Goal: Information Seeking & Learning: Learn about a topic

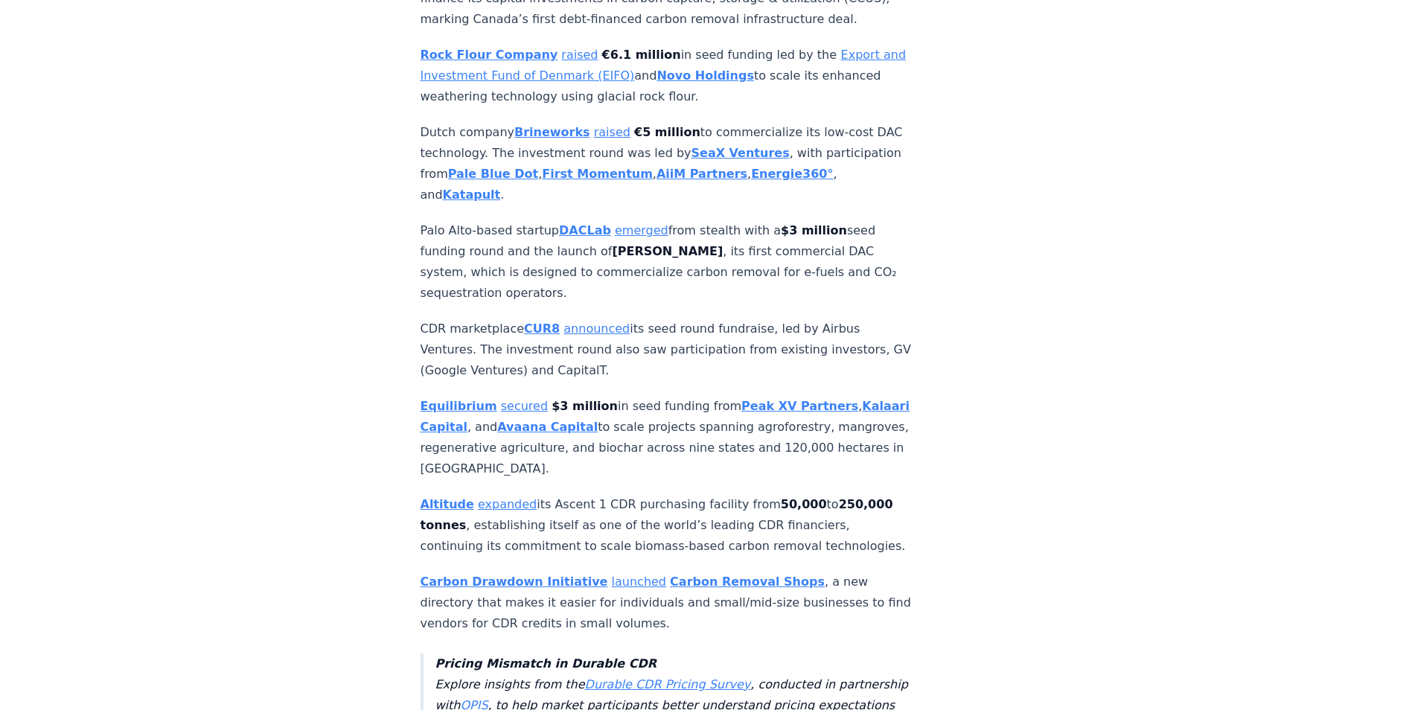
scroll to position [6726, 0]
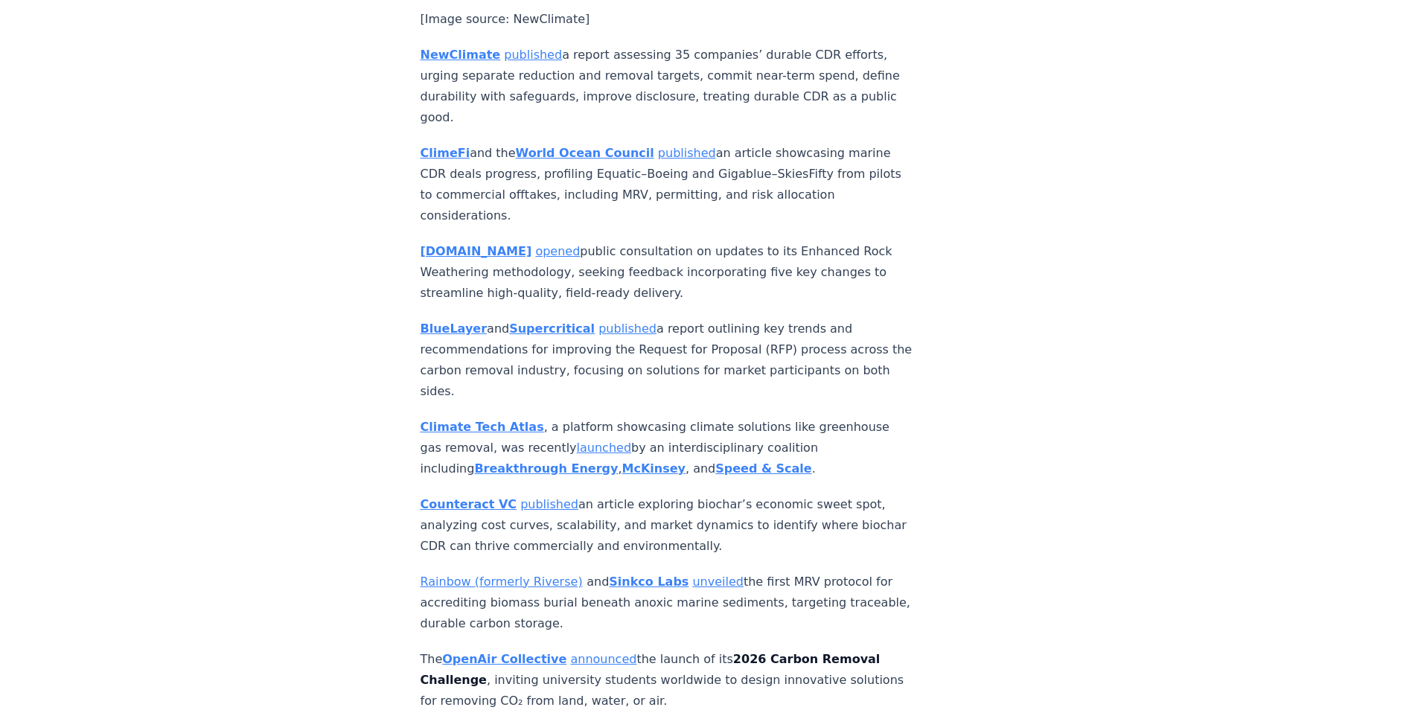
click at [520, 497] on link "published" at bounding box center [549, 504] width 58 height 14
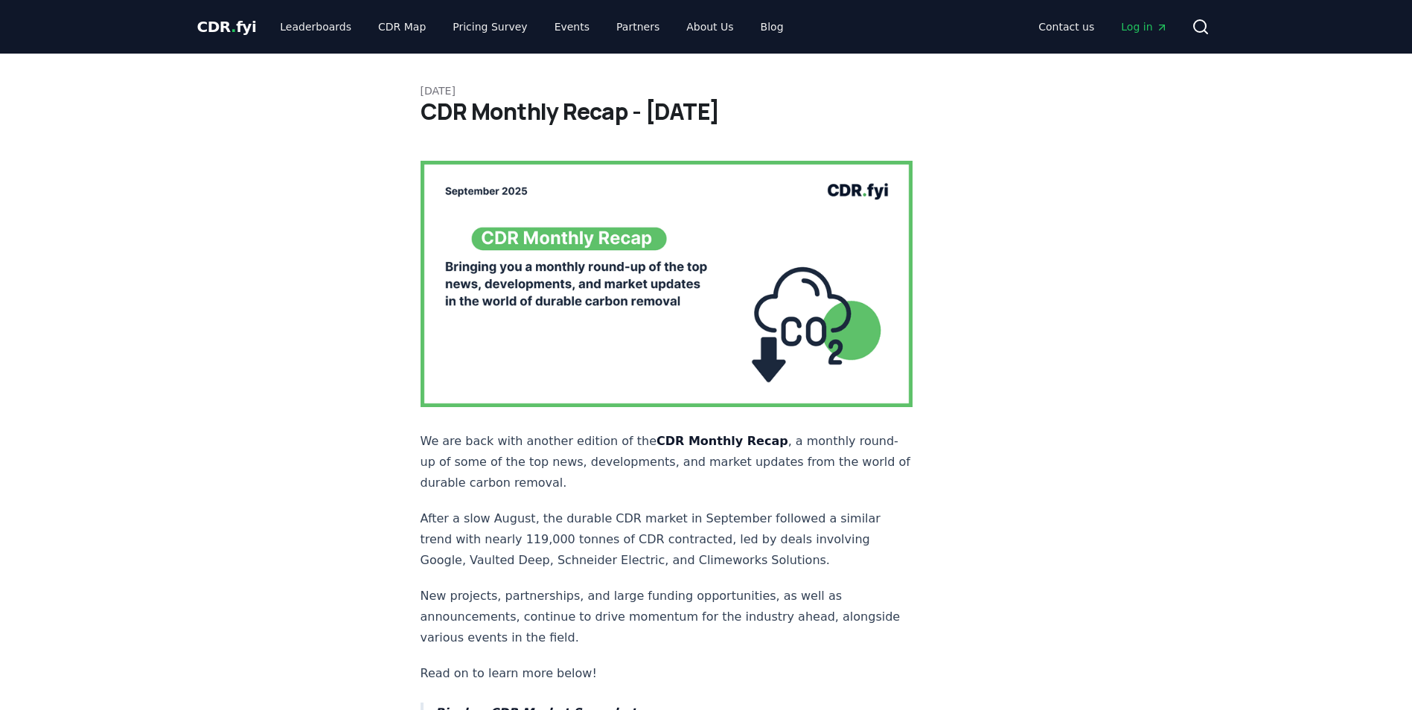
scroll to position [6726, 0]
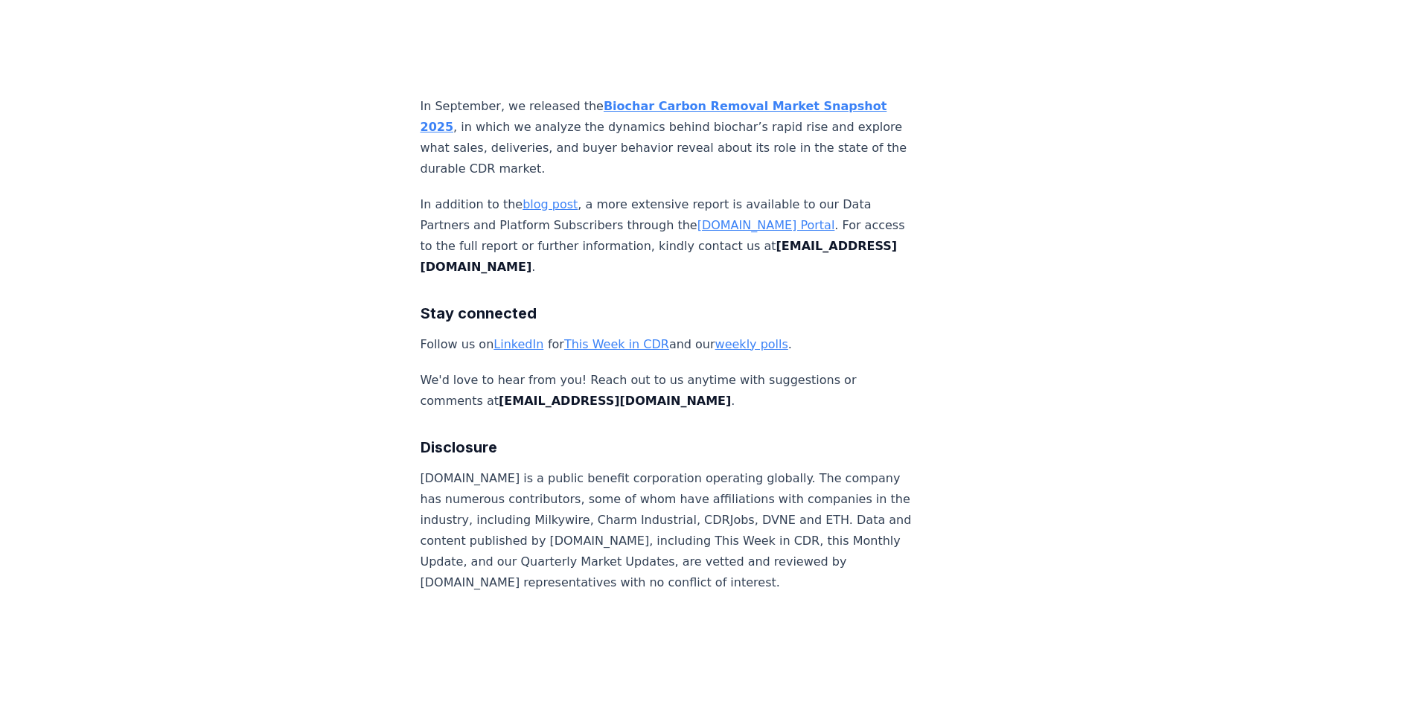
scroll to position [10173, 0]
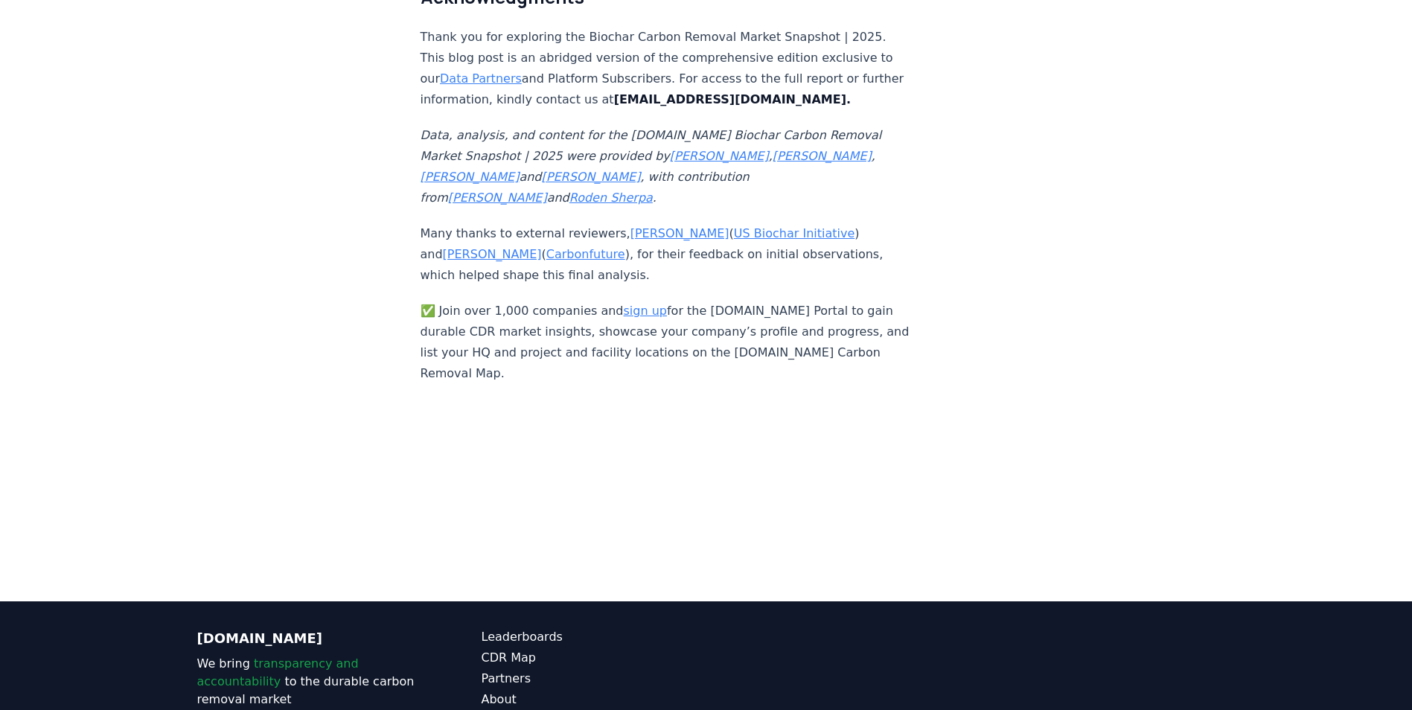
scroll to position [9962, 0]
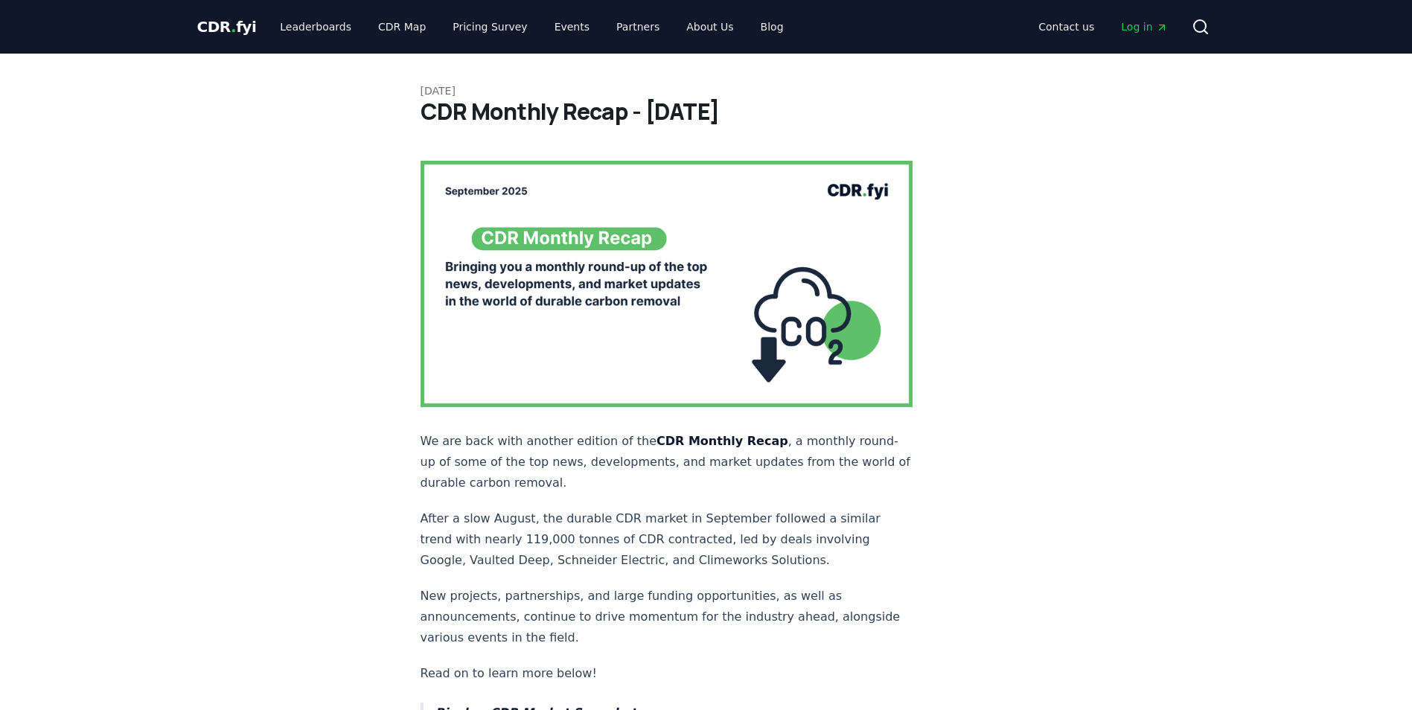
scroll to position [9817, 0]
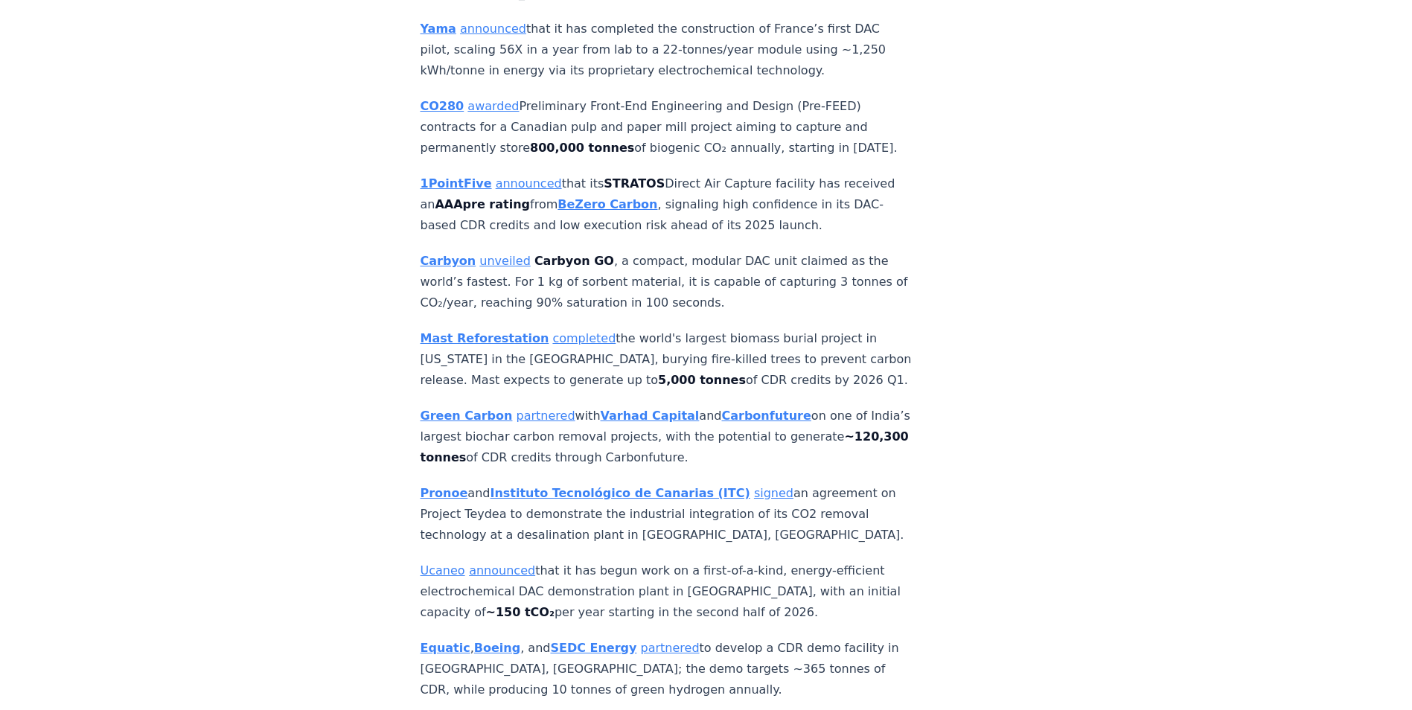
scroll to position [4811, 0]
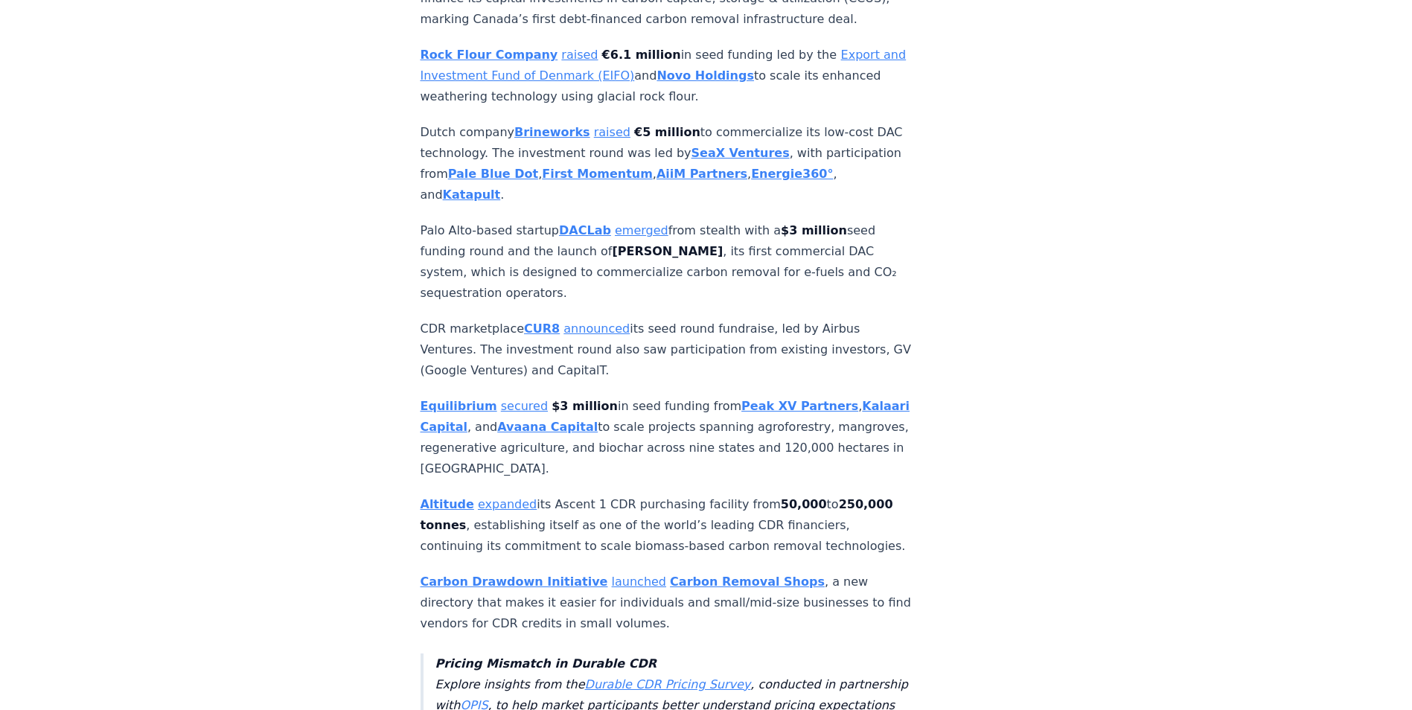
click at [563, 420] on strong "Avaana Capital" at bounding box center [547, 427] width 100 height 14
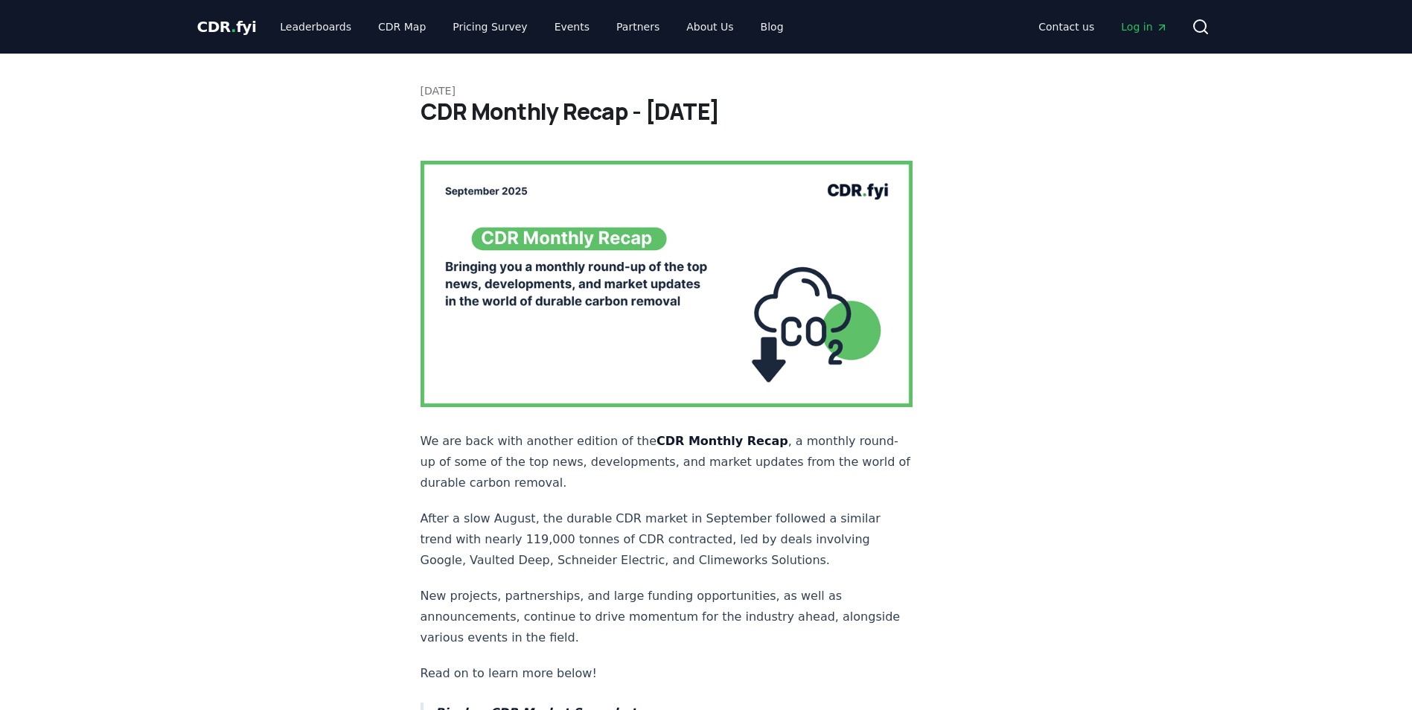
scroll to position [4811, 0]
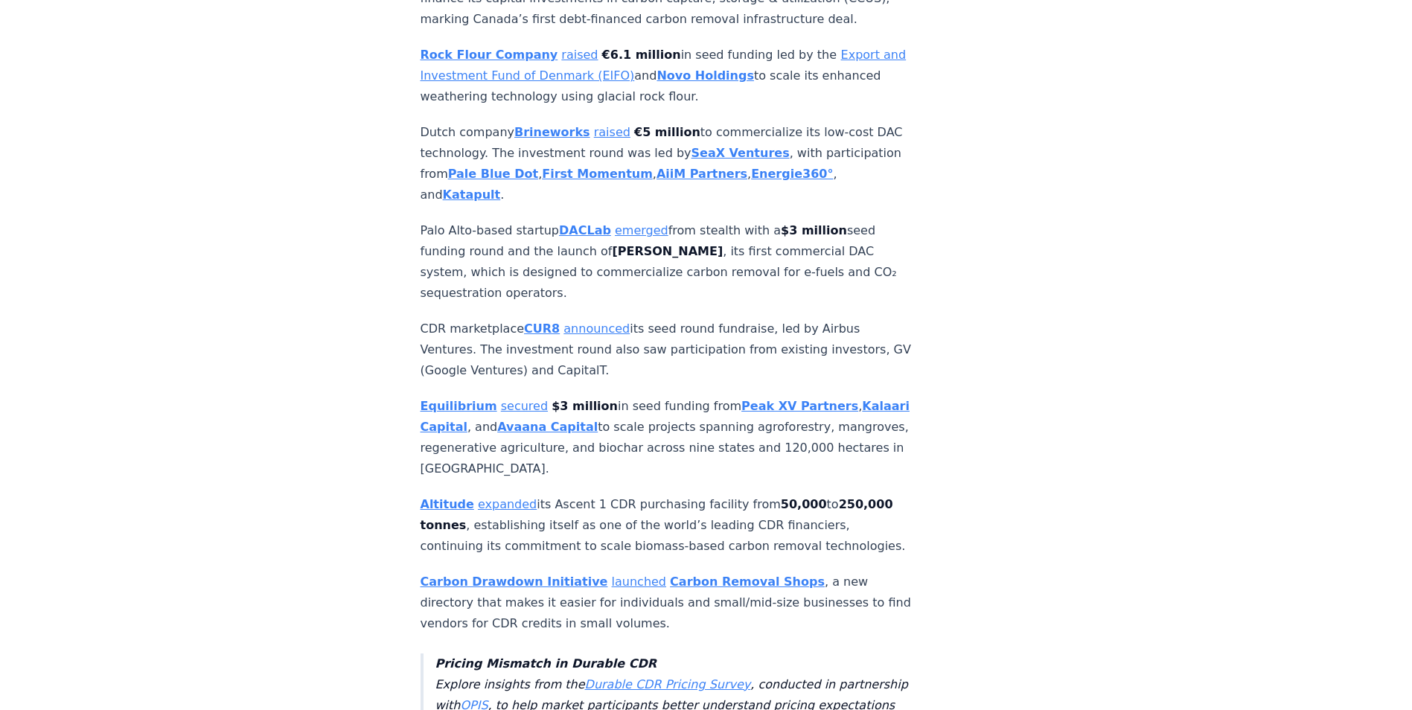
click at [327, 126] on div "[DATE] CDR Monthly Recap - [DATE] We are back with another edition of the CDR M…" at bounding box center [706, 646] width 1042 height 10809
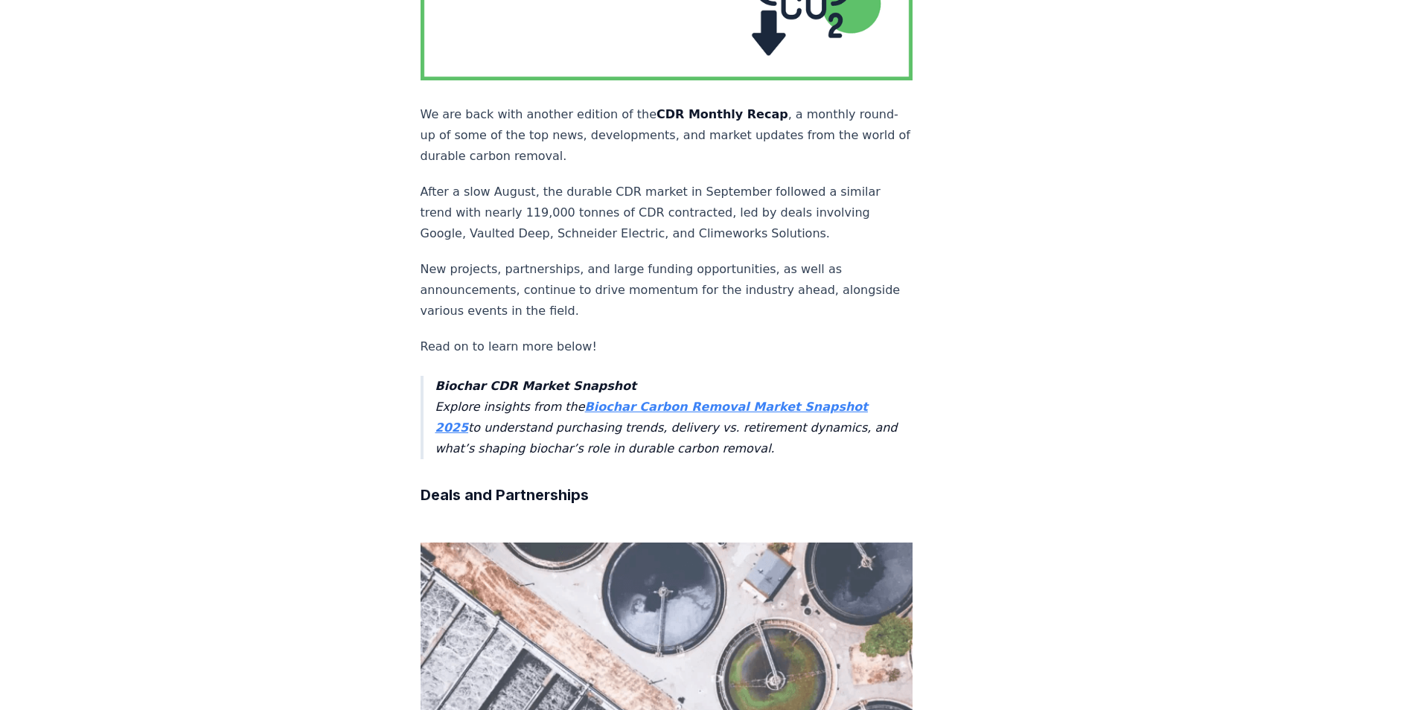
scroll to position [1051, 0]
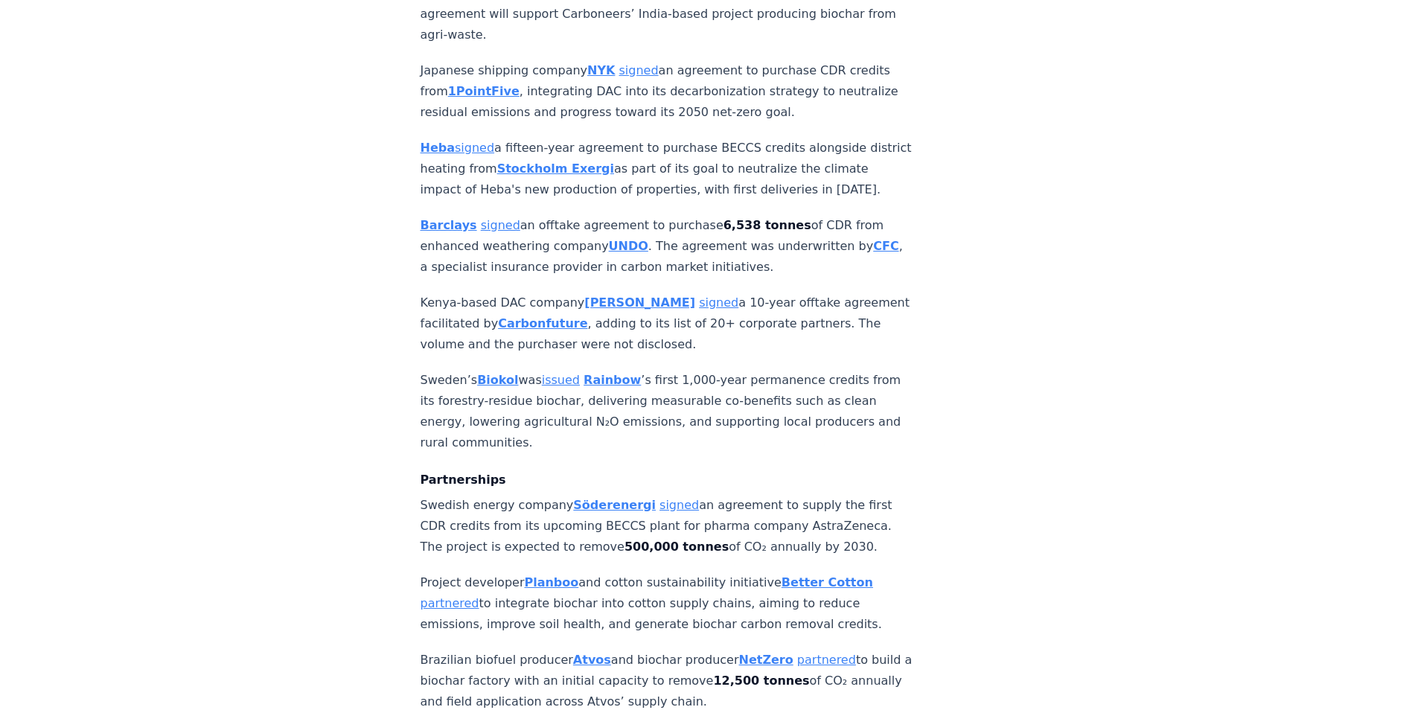
drag, startPoint x: 1162, startPoint y: 304, endPoint x: 1175, endPoint y: 273, distance: 33.0
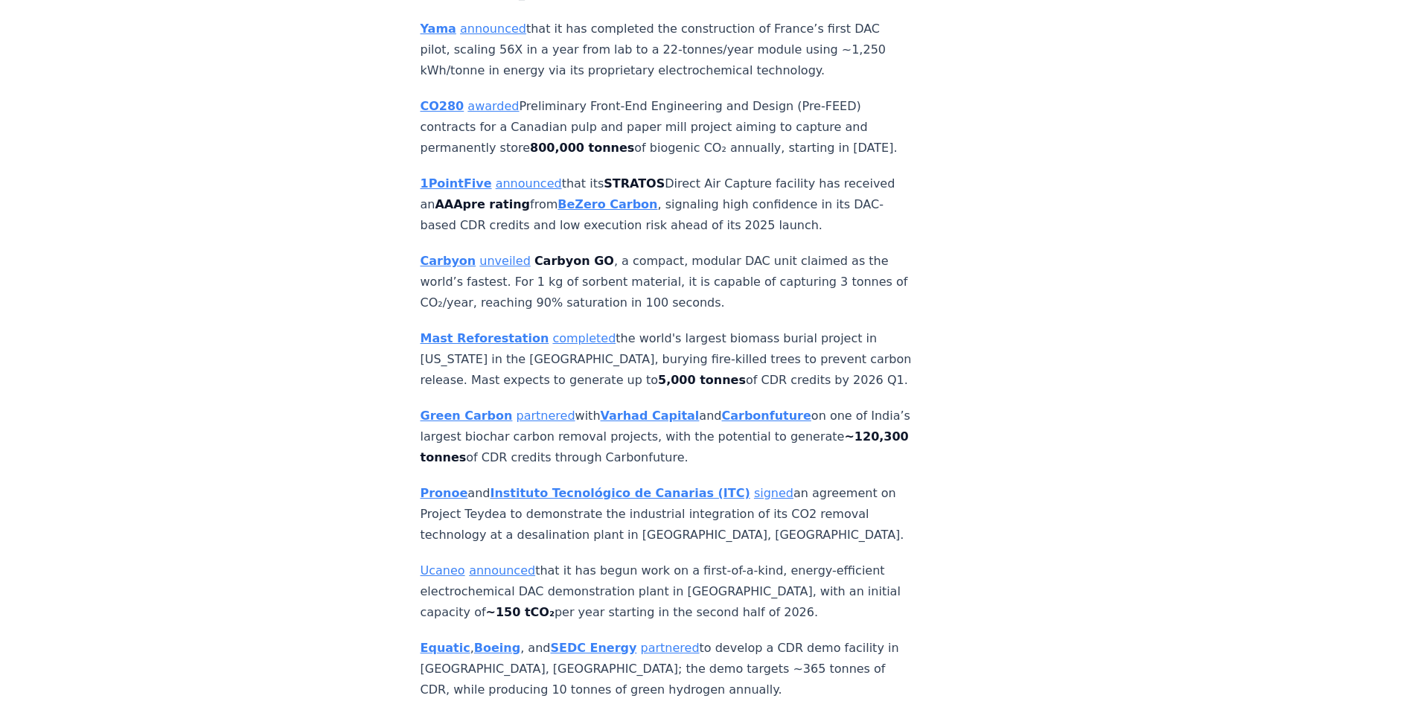
scroll to position [4811, 0]
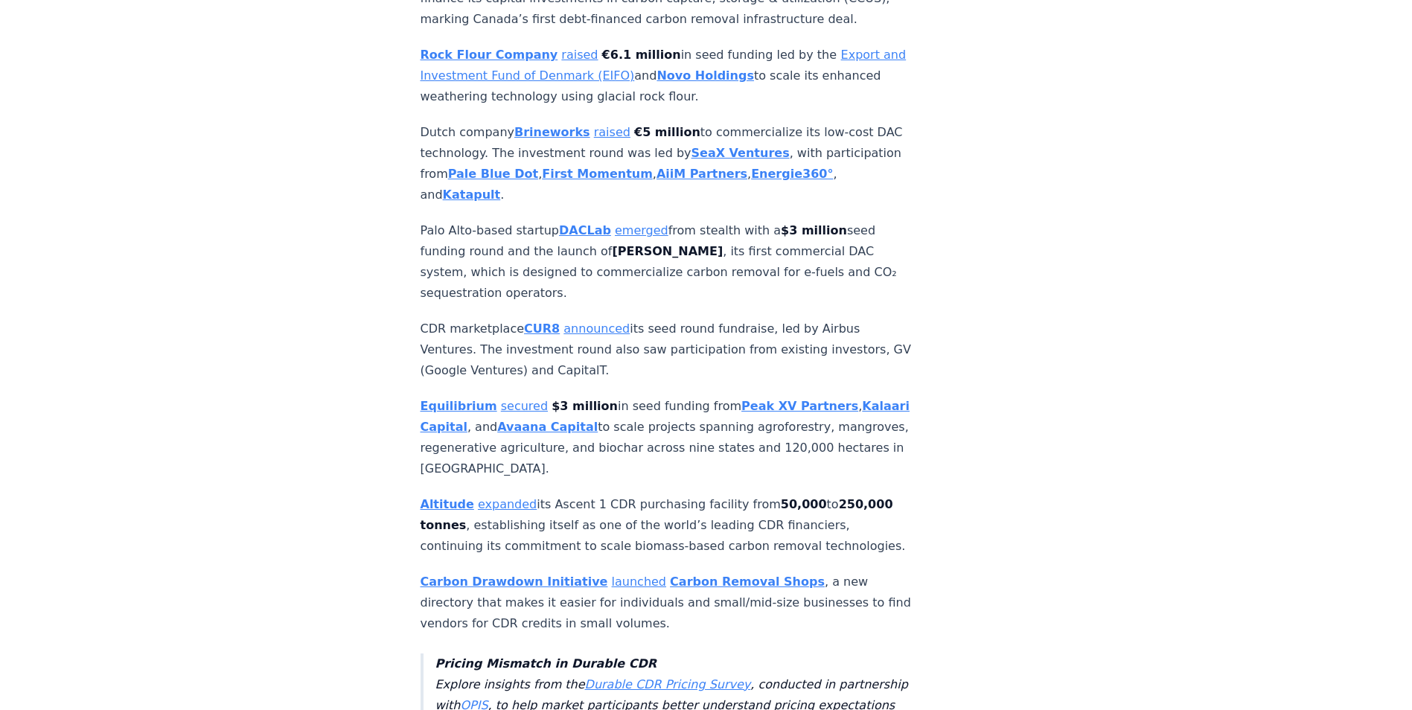
click at [1132, 365] on div "[DATE] CDR Monthly Recap - [DATE] We are back with another edition of the CDR M…" at bounding box center [706, 646] width 1042 height 10809
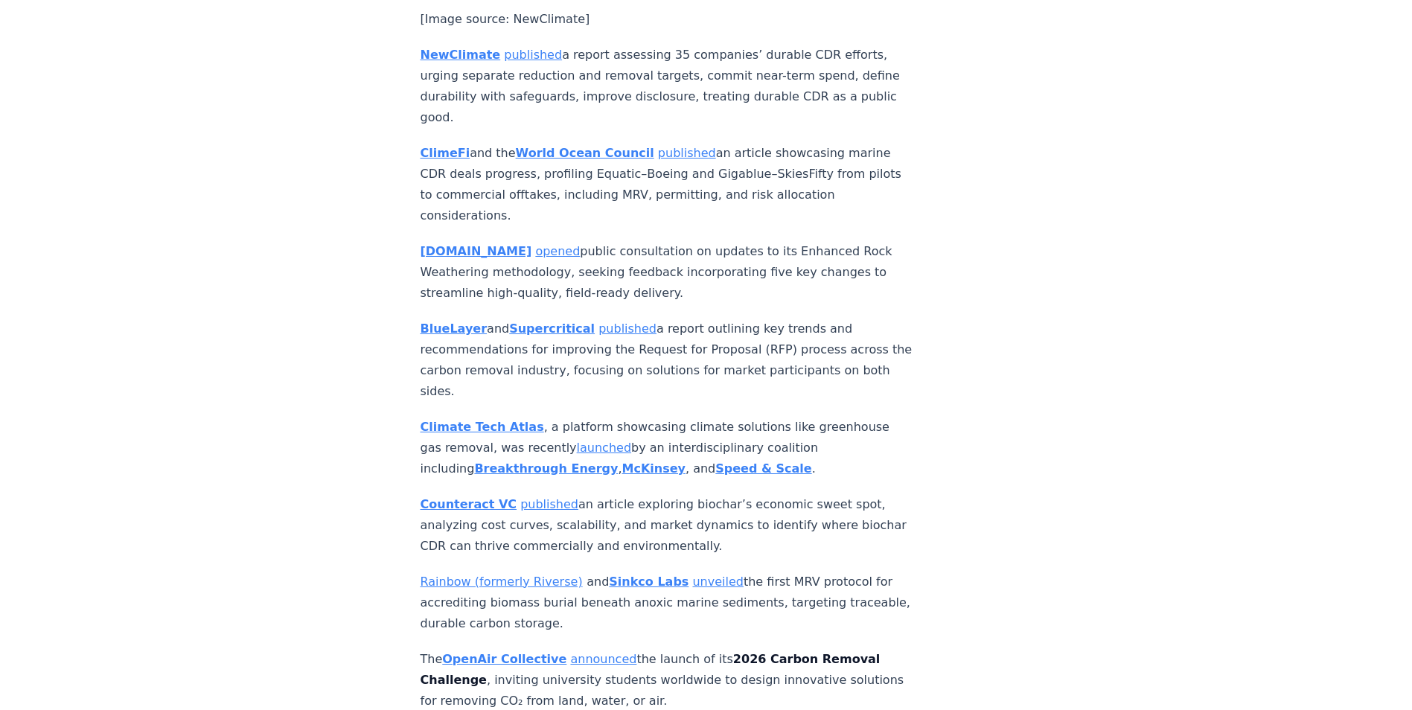
scroll to position [8931, 0]
